Goal: Transaction & Acquisition: Purchase product/service

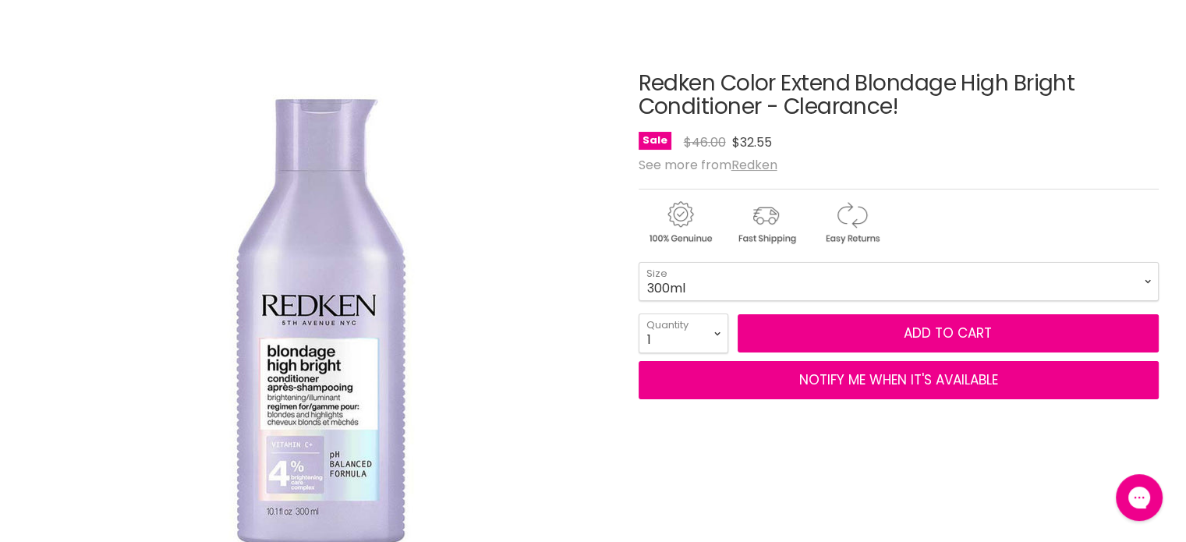
click at [1073, 161] on div "See more from Redken" at bounding box center [899, 164] width 520 height 15
click at [713, 274] on select "300ml 1 Litre" at bounding box center [899, 281] width 520 height 39
click at [975, 214] on div "Main content" at bounding box center [899, 219] width 520 height 61
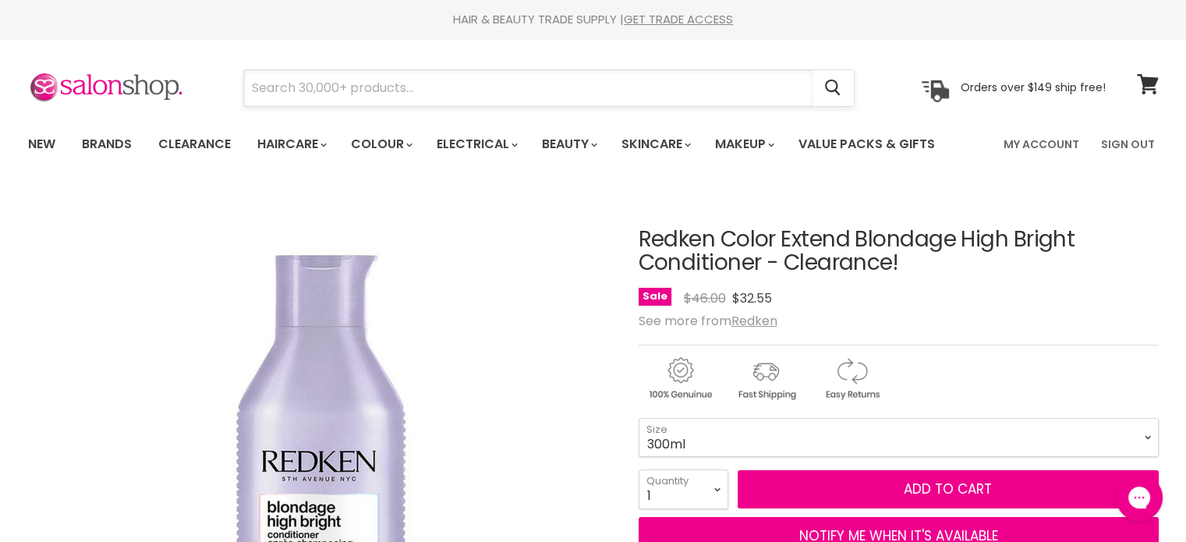
click at [400, 77] on input "Search" at bounding box center [528, 88] width 568 height 36
paste input "MineTan Double Dark Pro Spray Mist"
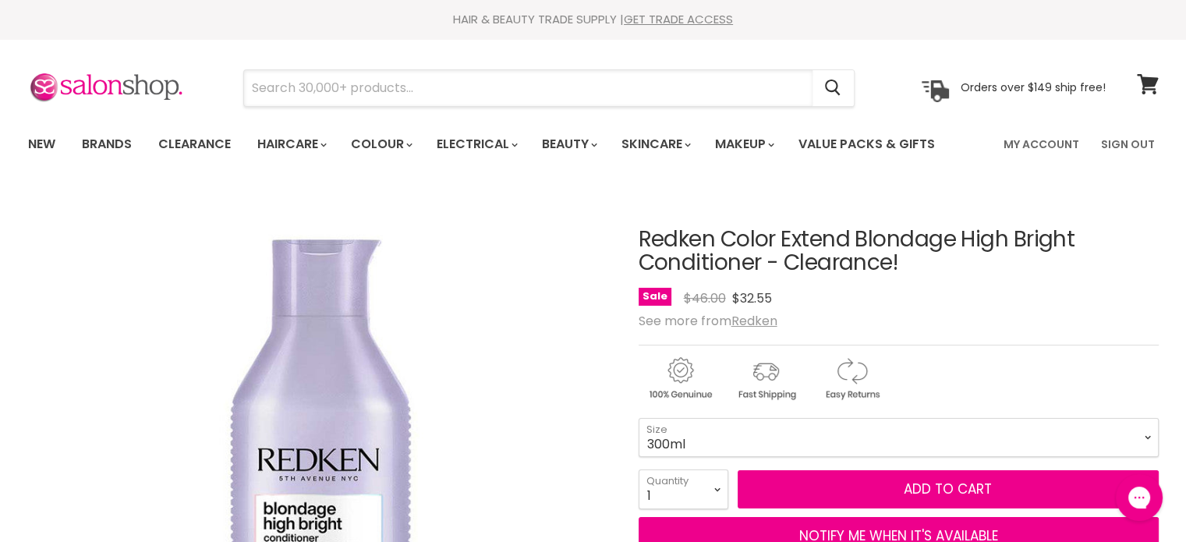
type input "MineTan Double Dark Pro Spray Mist"
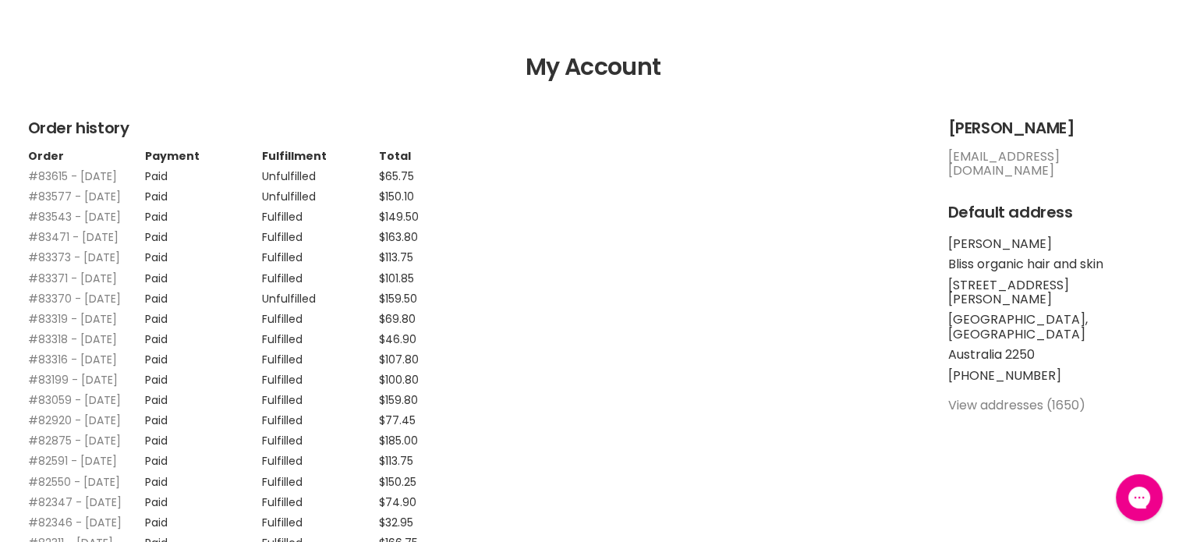
scroll to position [156, 0]
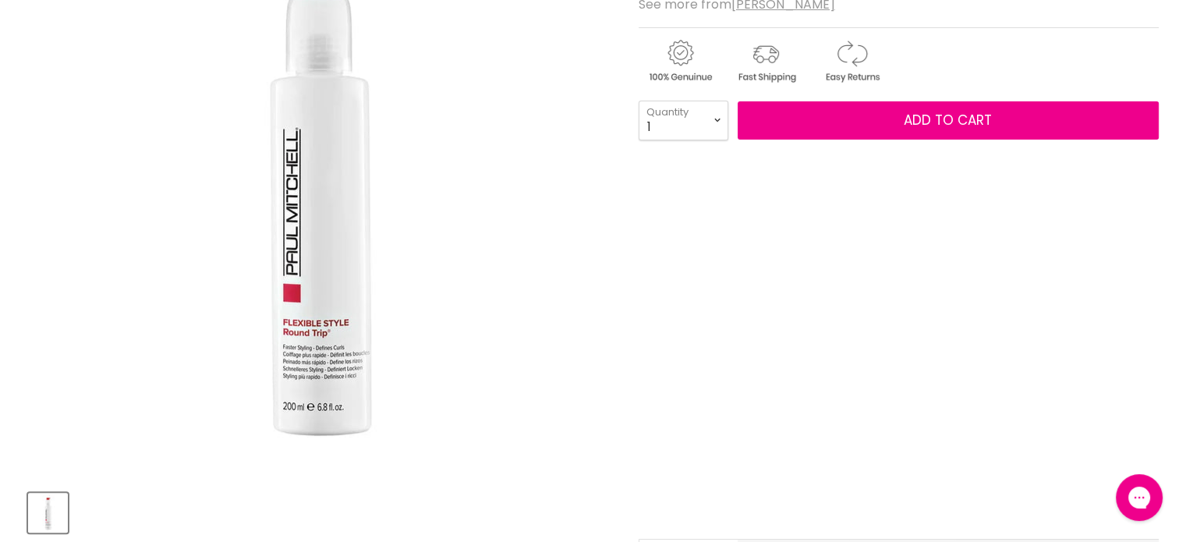
scroll to position [312, 0]
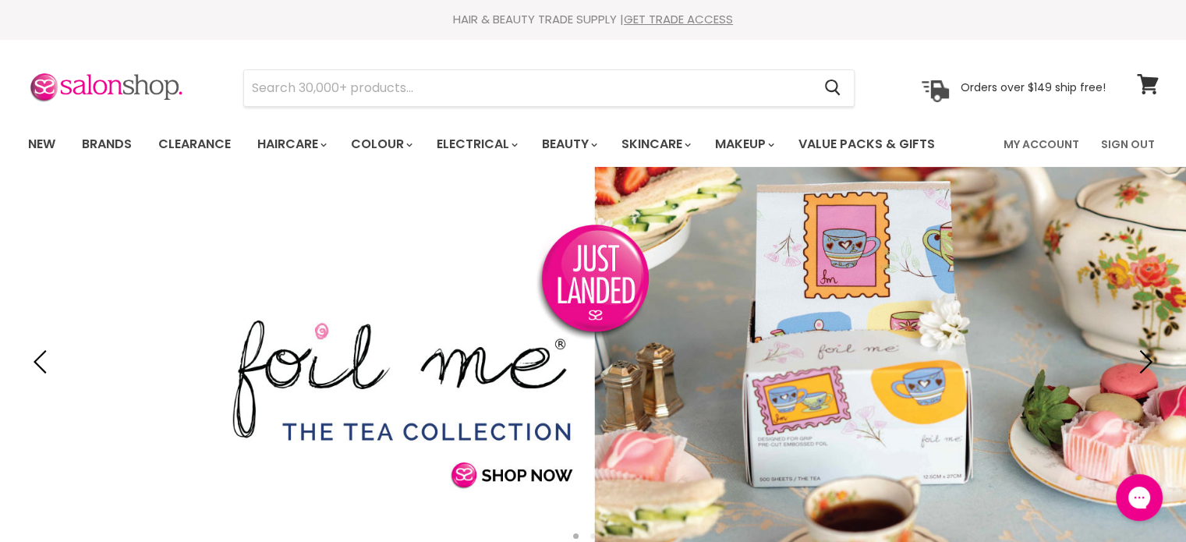
type input "Showpony Comb"
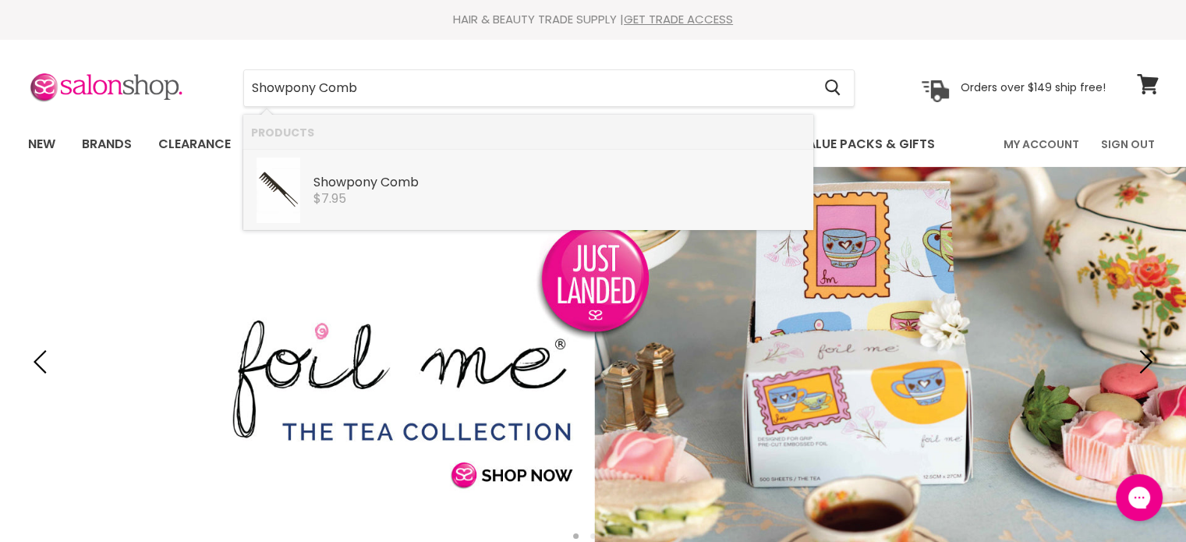
click at [396, 181] on b "Comb" at bounding box center [399, 182] width 38 height 18
